Goal: Task Accomplishment & Management: Complete application form

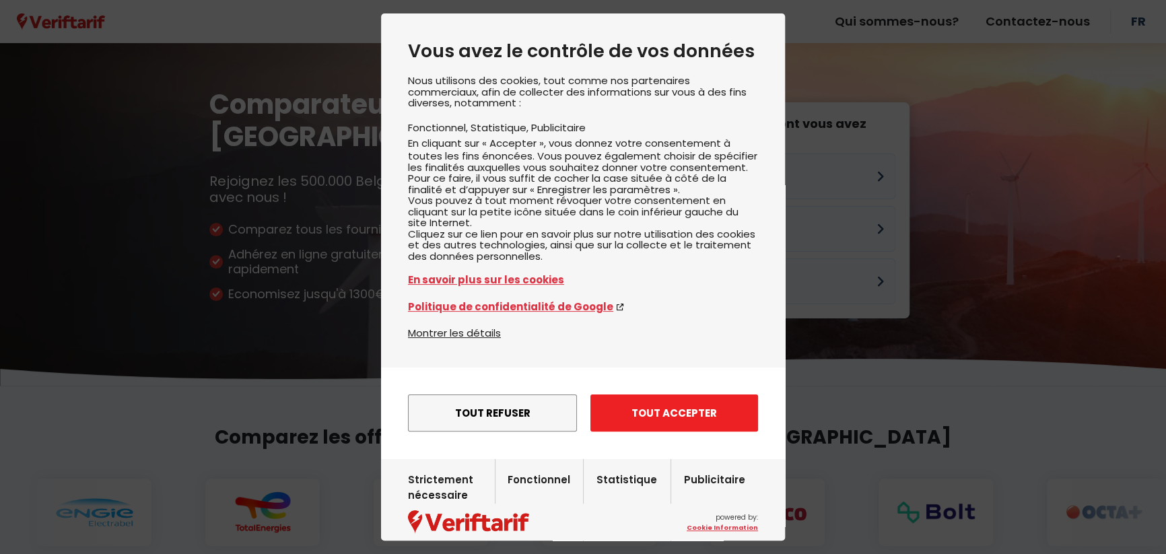
click at [670, 432] on button "Tout accepter" at bounding box center [674, 413] width 168 height 37
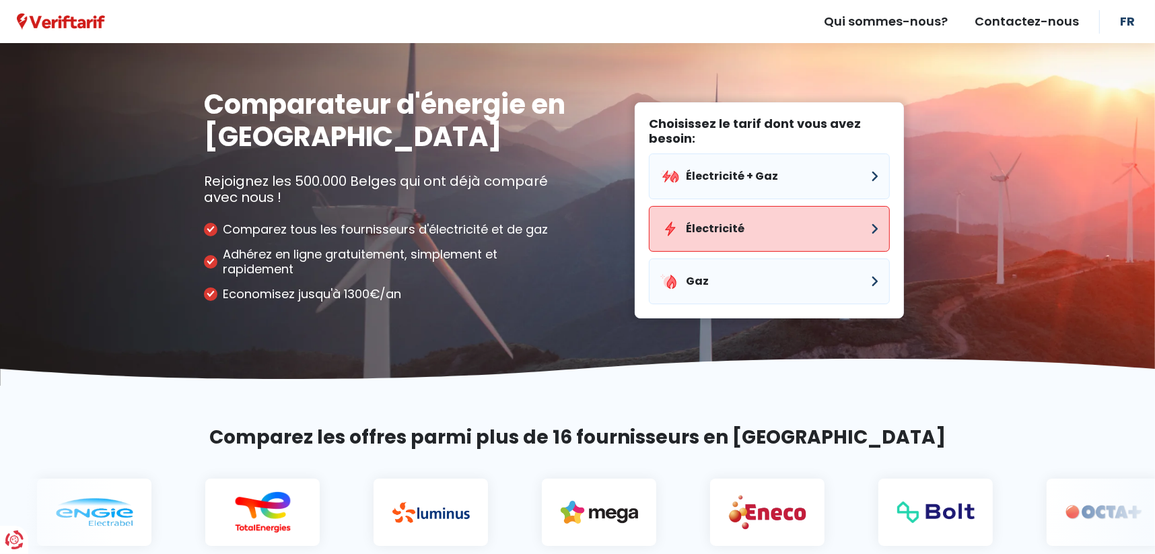
click at [741, 228] on button "Électricité" at bounding box center [769, 229] width 241 height 46
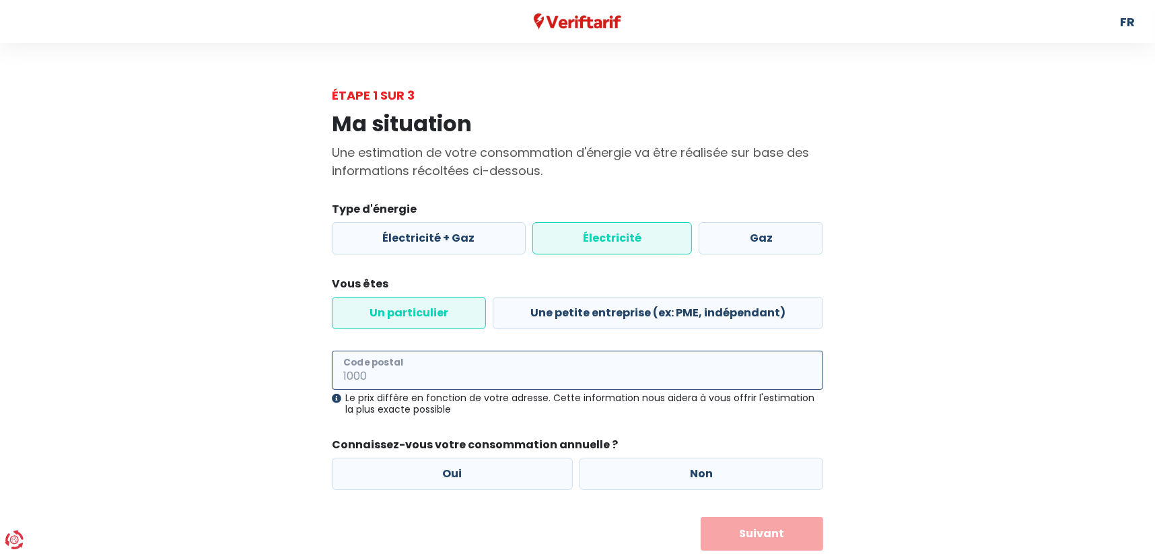
click at [417, 374] on input "Code postal" at bounding box center [577, 370] width 491 height 39
type input "5001"
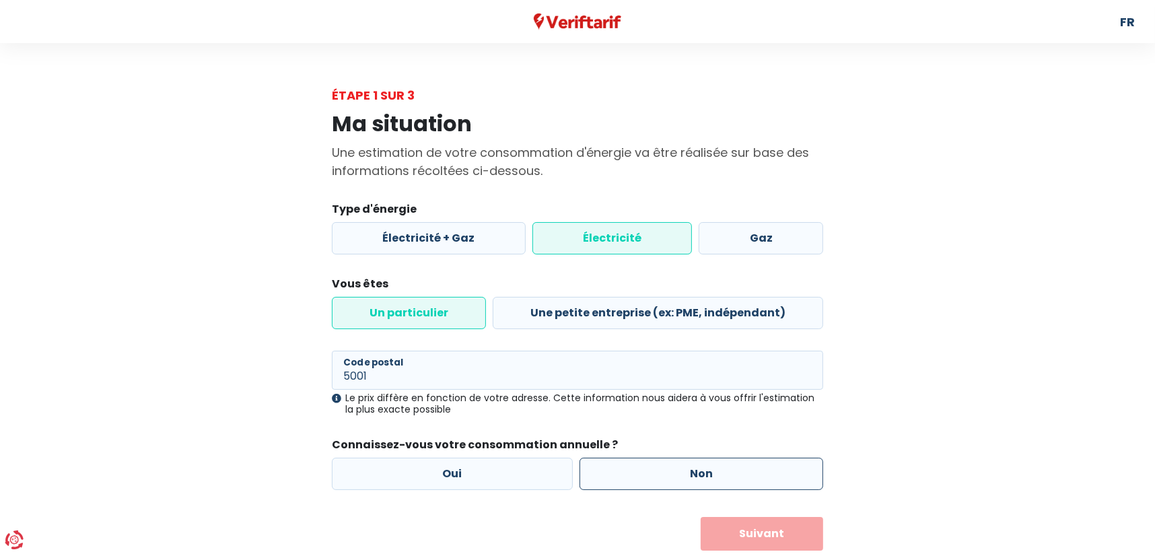
click at [637, 477] on label "Non" at bounding box center [702, 474] width 244 height 32
click at [637, 477] on input "Non" at bounding box center [702, 474] width 244 height 32
radio input "true"
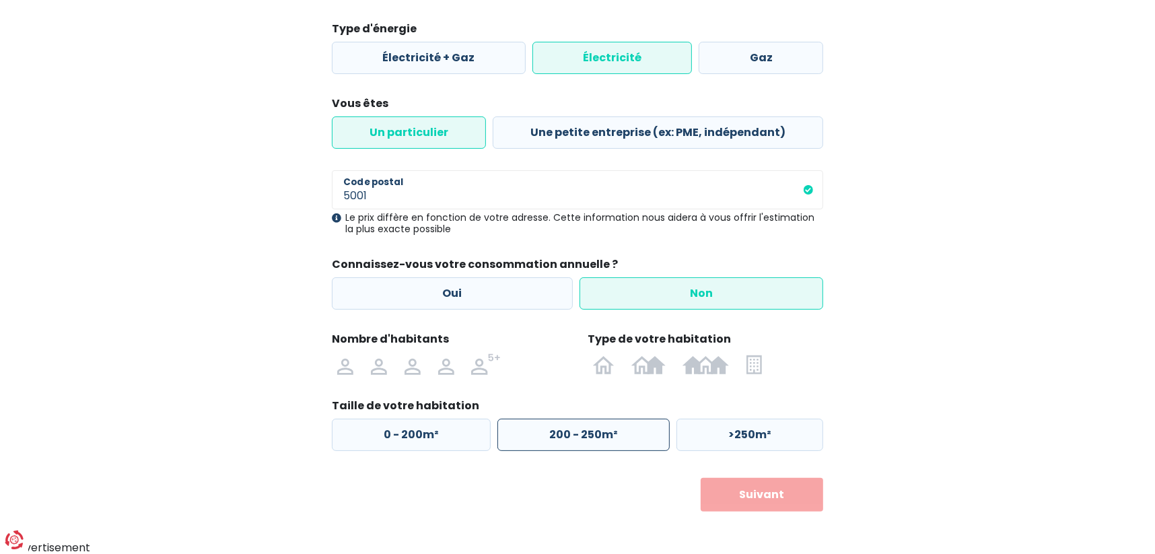
scroll to position [182, 0]
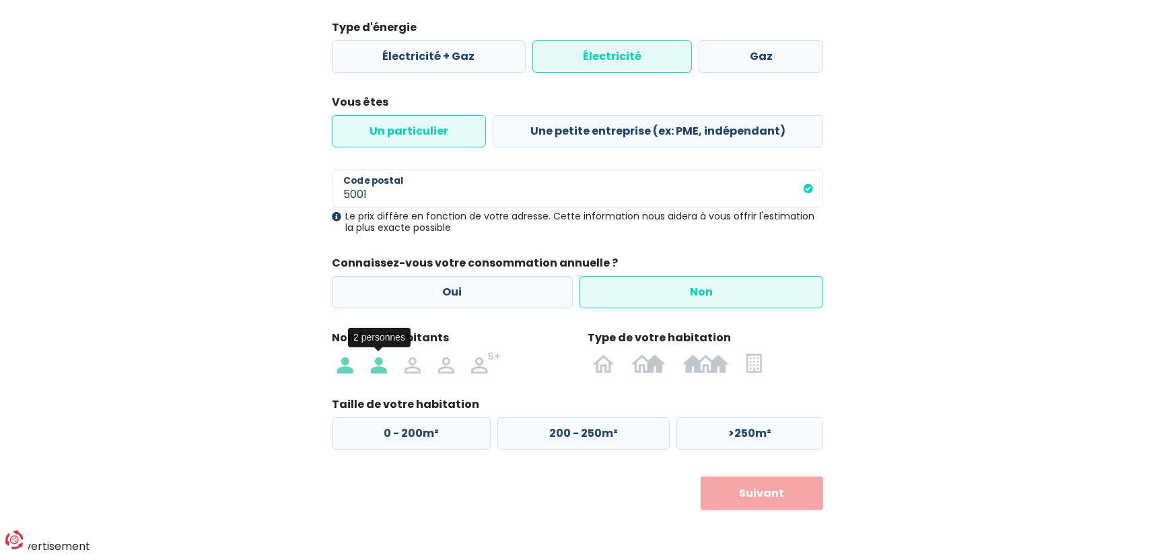
click at [377, 367] on img at bounding box center [379, 363] width 16 height 22
click at [377, 367] on input "radio" at bounding box center [379, 363] width 34 height 22
radio input "true"
click at [652, 365] on img at bounding box center [648, 363] width 34 height 22
click at [652, 365] on input "radio" at bounding box center [648, 363] width 51 height 22
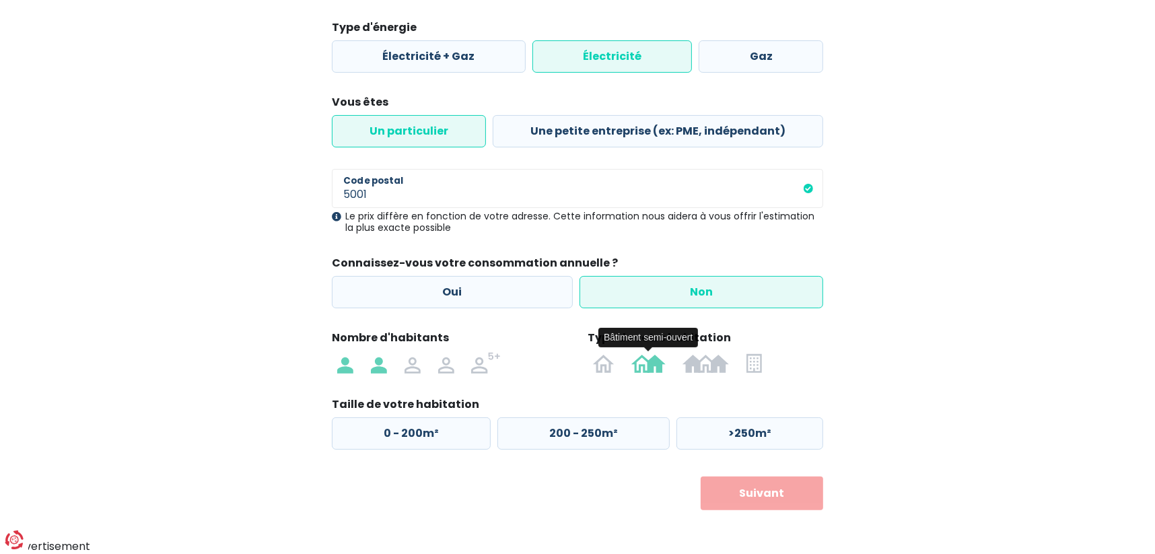
radio input "true"
click at [553, 434] on label "125 - 200m²" at bounding box center [580, 433] width 171 height 32
click at [553, 434] on input "125 - 200m²" at bounding box center [580, 433] width 171 height 32
radio input "true"
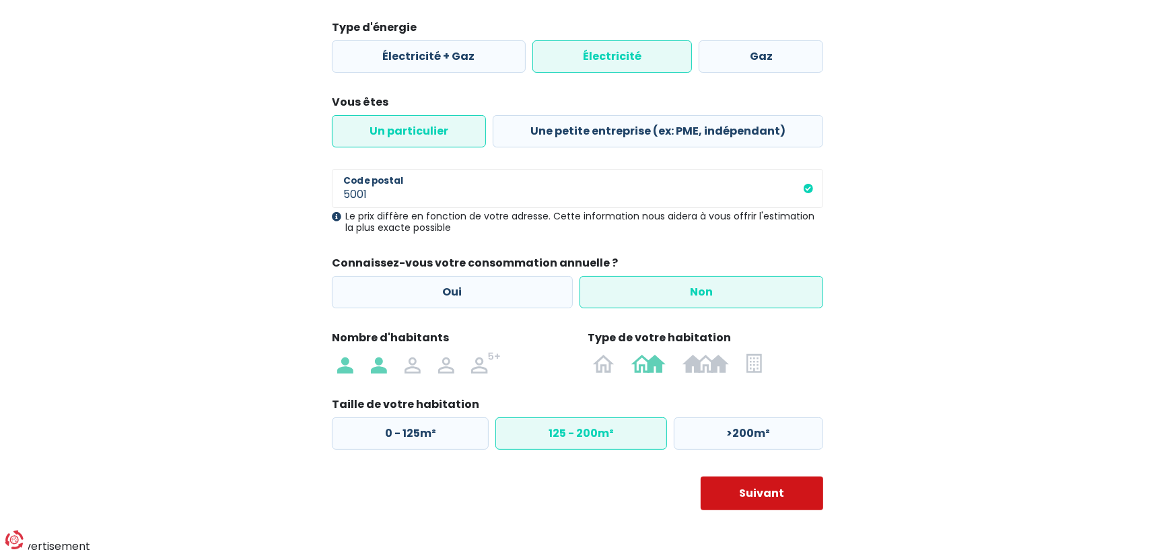
click at [759, 483] on button "Suivant" at bounding box center [762, 494] width 123 height 34
select select
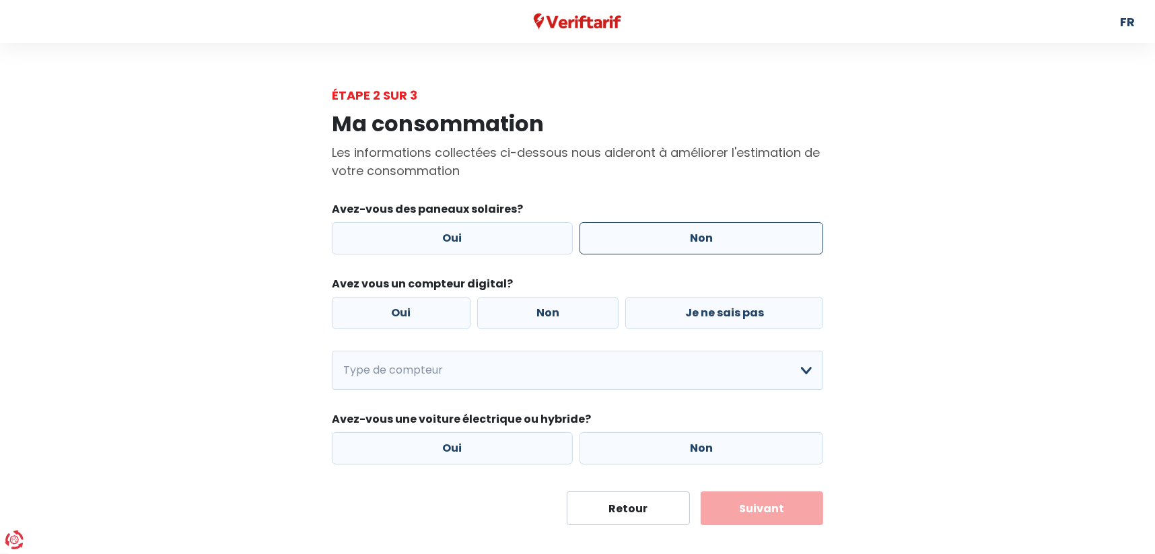
click at [657, 241] on label "Non" at bounding box center [702, 238] width 244 height 32
click at [657, 241] on input "Non" at bounding box center [702, 238] width 244 height 32
radio input "true"
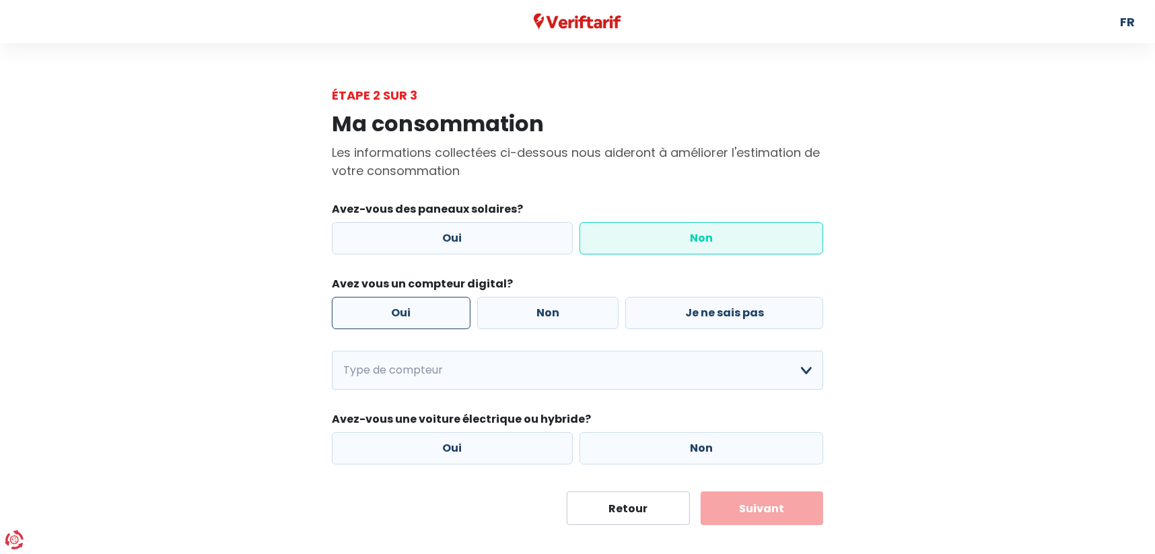
click at [421, 314] on label "Oui" at bounding box center [401, 313] width 139 height 32
click at [421, 314] on input "Oui" at bounding box center [401, 313] width 139 height 32
radio input "true"
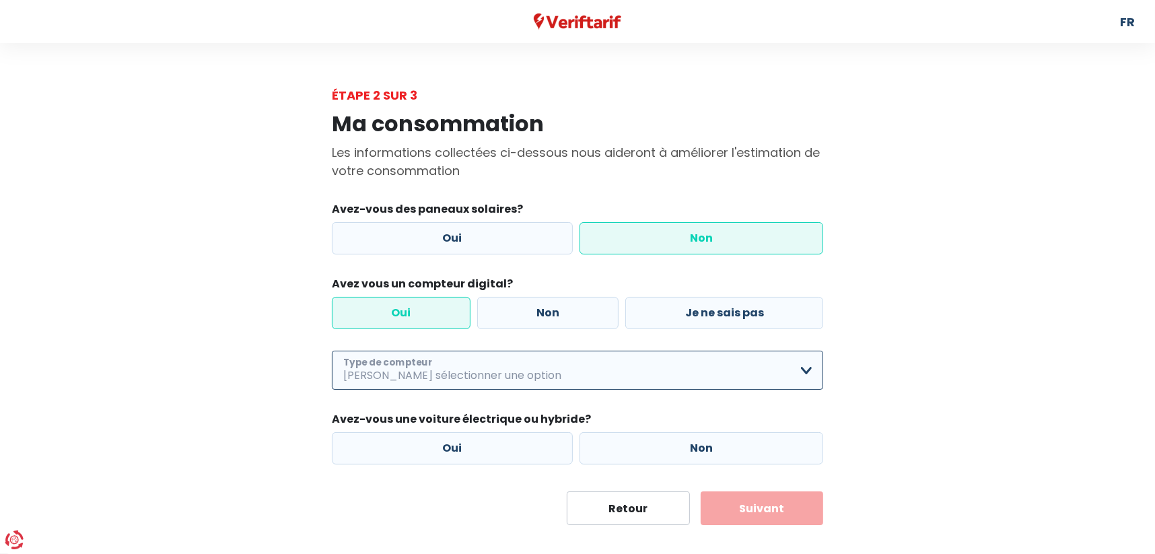
click at [456, 376] on select "Mono-horaire Bi-horaire Mono-horaire + exclusif nuit Bi-horaire + exclusif nuit…" at bounding box center [577, 370] width 491 height 39
select select "day_night_bi_hourly"
click at [332, 351] on select "Mono-horaire Bi-horaire Mono-horaire + exclusif nuit Bi-horaire + exclusif nuit…" at bounding box center [577, 370] width 491 height 39
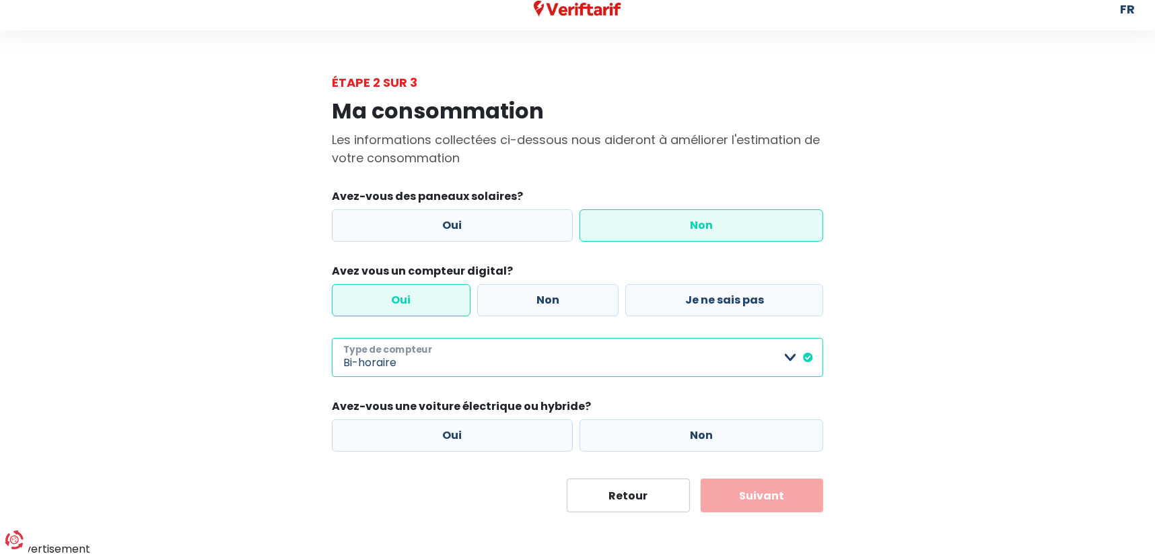
scroll to position [15, 0]
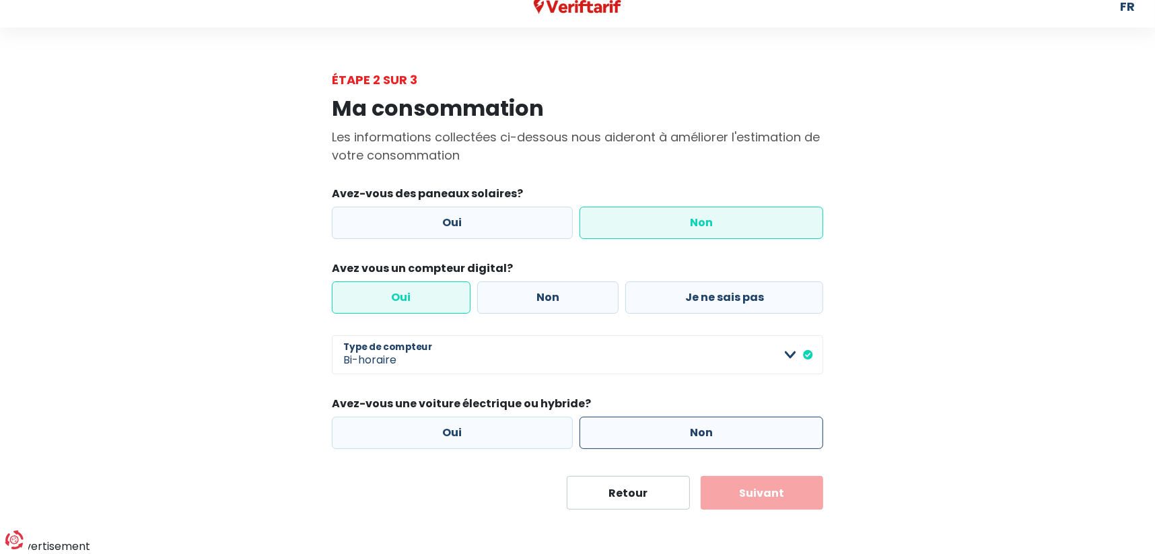
click at [656, 428] on label "Non" at bounding box center [702, 433] width 244 height 32
click at [656, 428] on input "Non" at bounding box center [702, 433] width 244 height 32
radio input "true"
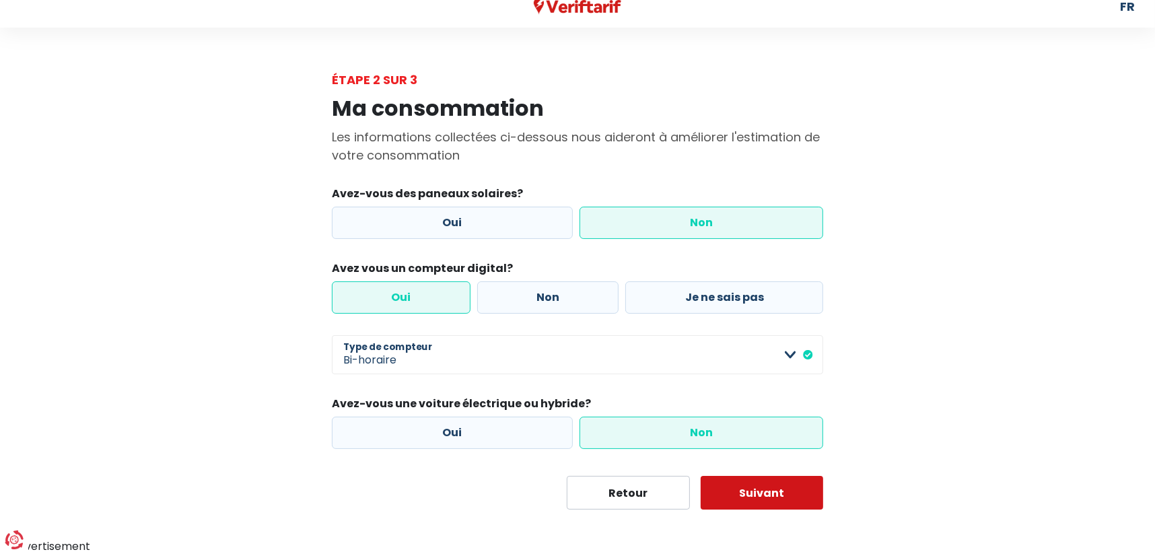
click at [779, 489] on button "Suivant" at bounding box center [762, 493] width 123 height 34
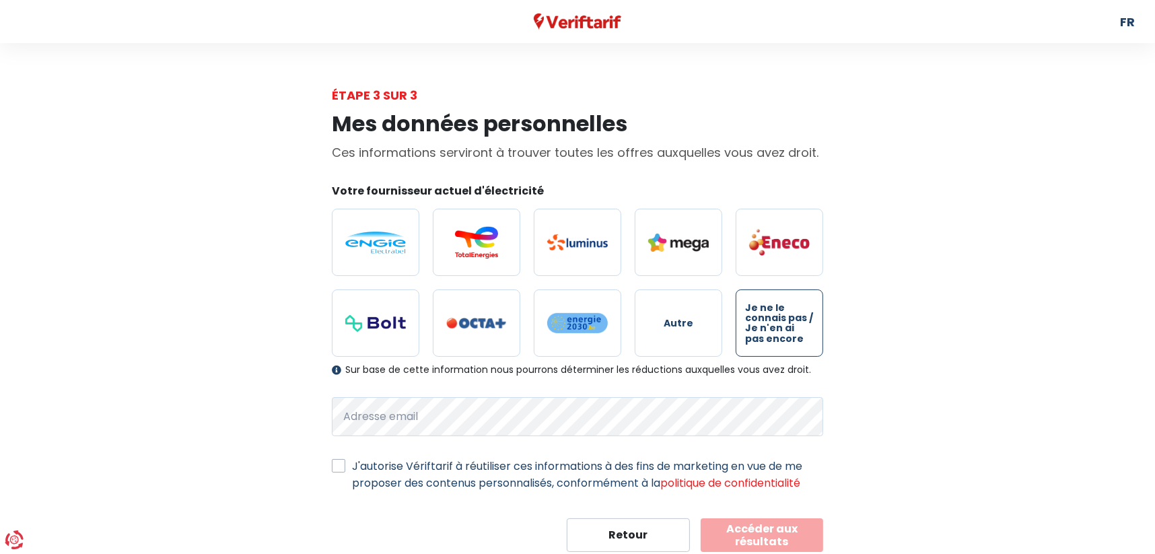
click at [786, 334] on span "Je ne le connais pas / Je n'en ai pas encore" at bounding box center [779, 324] width 69 height 42
click at [786, 334] on input "Je ne le connais pas / Je n'en ai pas encore" at bounding box center [780, 322] width 88 height 67
radio input "true"
